Goal: Find specific page/section: Find specific page/section

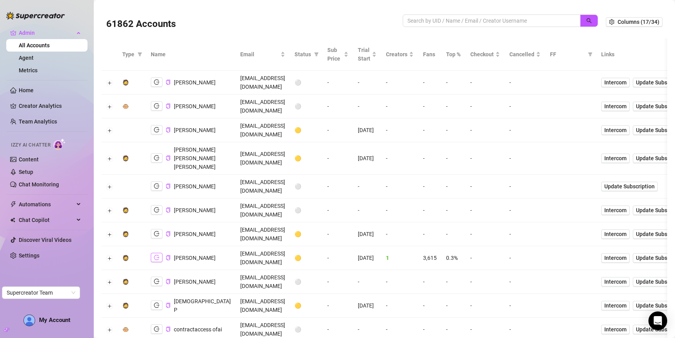
click at [155, 255] on icon "logout" at bounding box center [156, 257] width 5 height 5
click at [508, 18] on input "search" at bounding box center [488, 20] width 162 height 9
type input "prest"
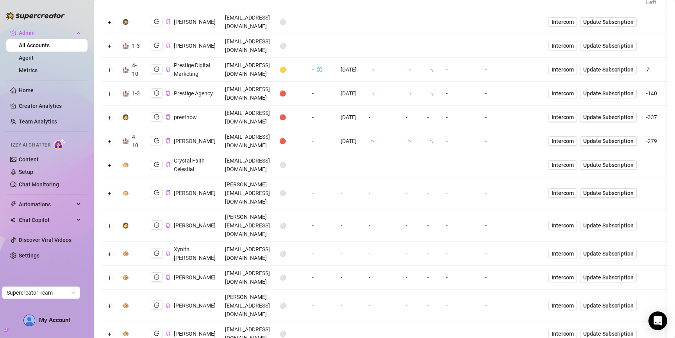
scroll to position [57, 0]
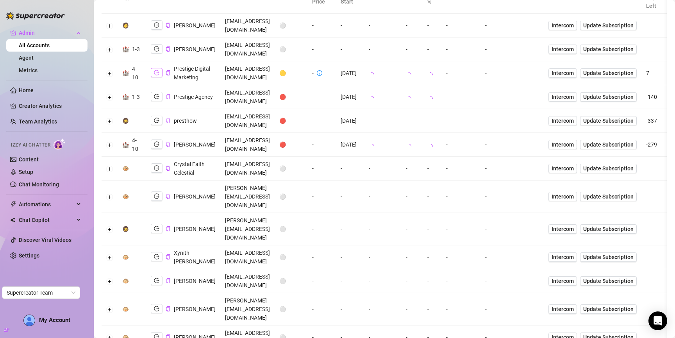
click at [154, 75] on icon "logout" at bounding box center [156, 72] width 5 height 5
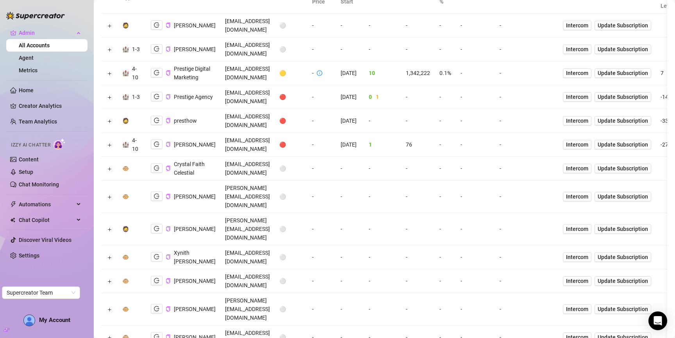
scroll to position [0, 0]
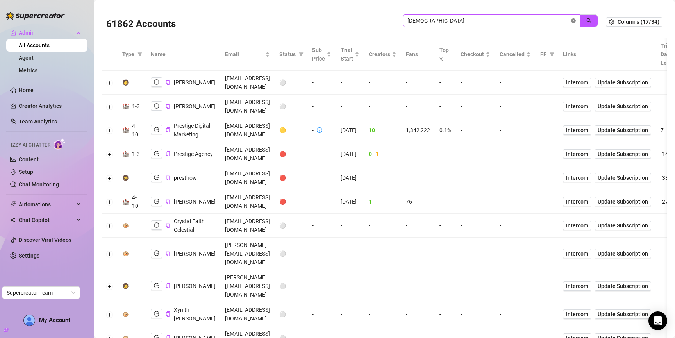
click at [575, 19] on icon "close-circle" at bounding box center [573, 20] width 5 height 5
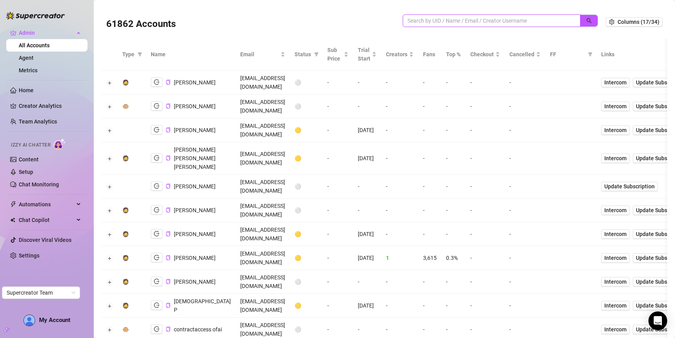
scroll to position [27, 0]
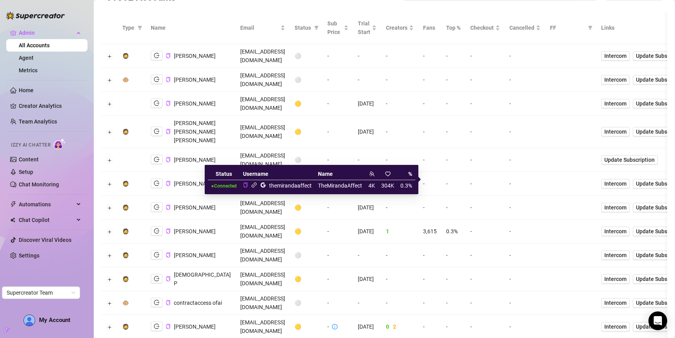
click at [254, 185] on icon "link" at bounding box center [254, 185] width 6 height 6
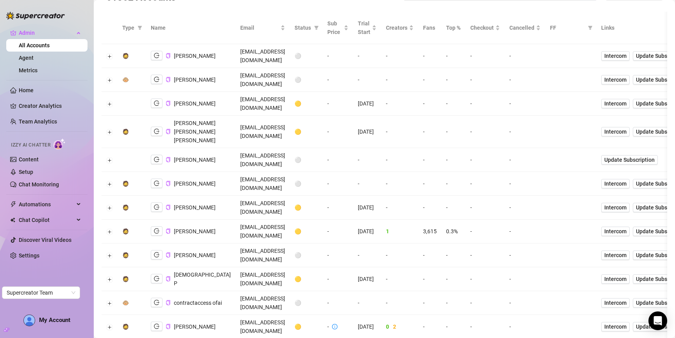
scroll to position [0, 0]
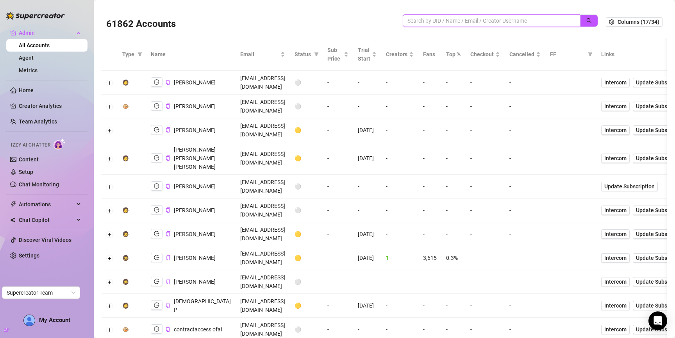
click at [476, 23] on input "search" at bounding box center [488, 20] width 162 height 9
type input "jayl"
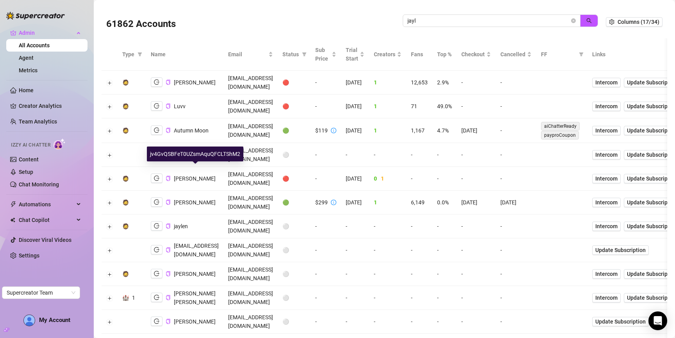
click at [206, 199] on span "Jaylie Tori Bonow" at bounding box center [195, 202] width 42 height 6
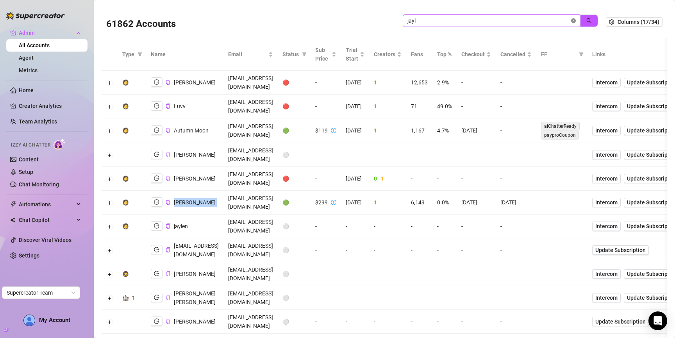
click at [575, 21] on icon "close-circle" at bounding box center [573, 20] width 5 height 5
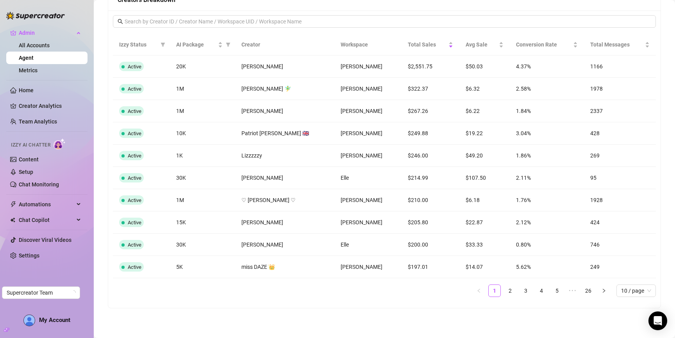
scroll to position [623, 0]
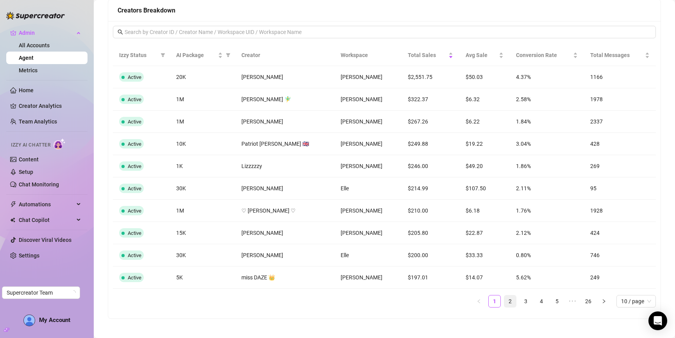
click at [506, 304] on link "2" at bounding box center [510, 301] width 12 height 12
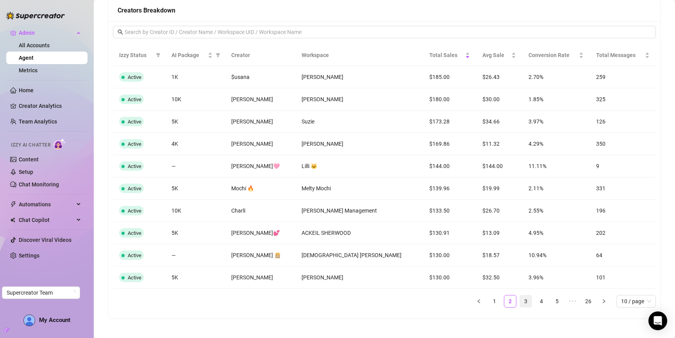
click at [523, 302] on link "3" at bounding box center [526, 301] width 12 height 12
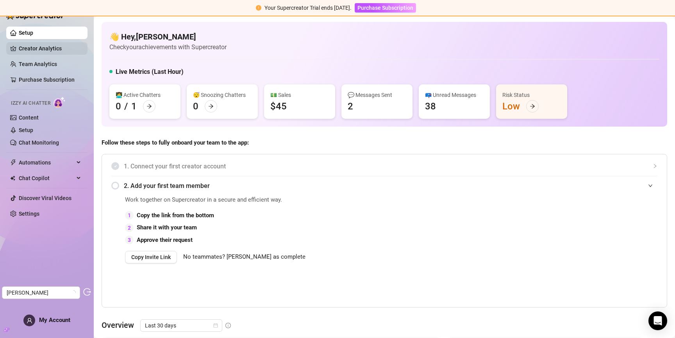
click at [51, 47] on link "Creator Analytics" at bounding box center [50, 48] width 63 height 13
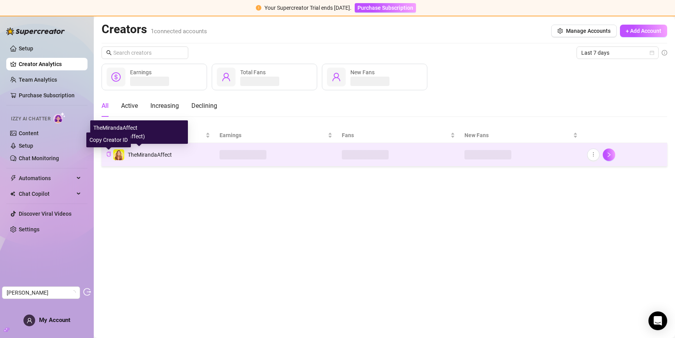
click at [108, 153] on icon "copy" at bounding box center [109, 154] width 4 height 5
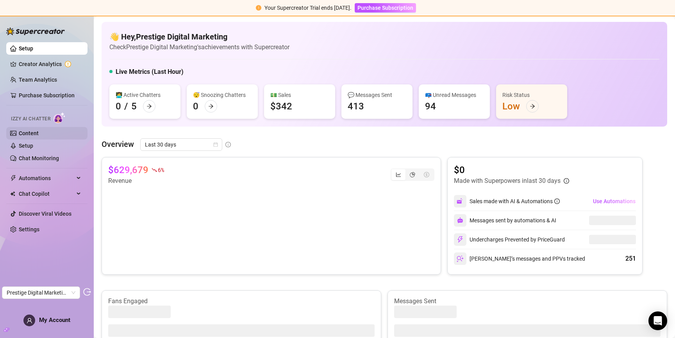
click at [39, 135] on link "Content" at bounding box center [29, 133] width 20 height 6
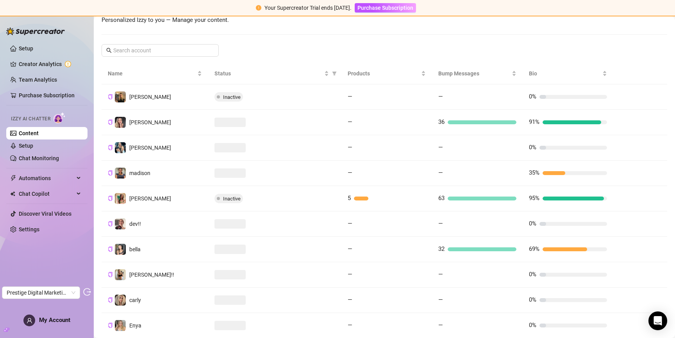
scroll to position [141, 0]
